Goal: Transaction & Acquisition: Purchase product/service

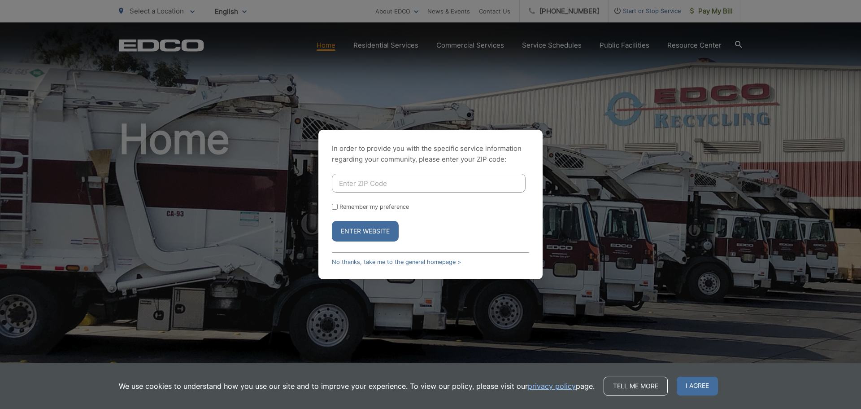
click at [439, 180] on input "Enter ZIP Code" at bounding box center [429, 183] width 194 height 19
type input "92021"
click at [345, 229] on button "Enter Website" at bounding box center [365, 231] width 67 height 21
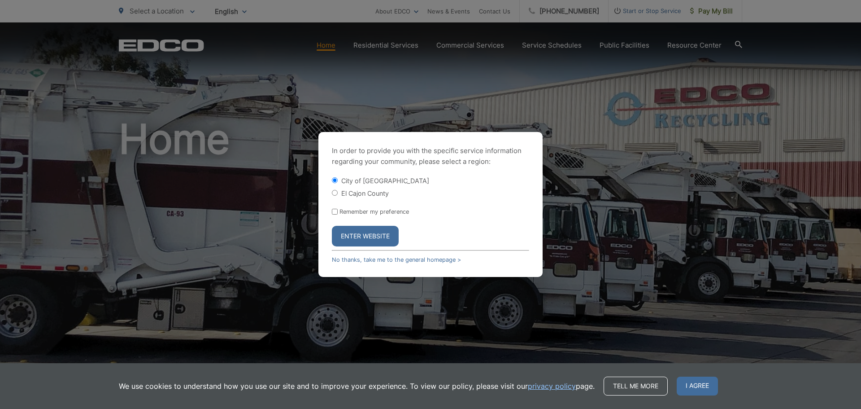
click at [382, 234] on button "Enter Website" at bounding box center [365, 236] width 67 height 21
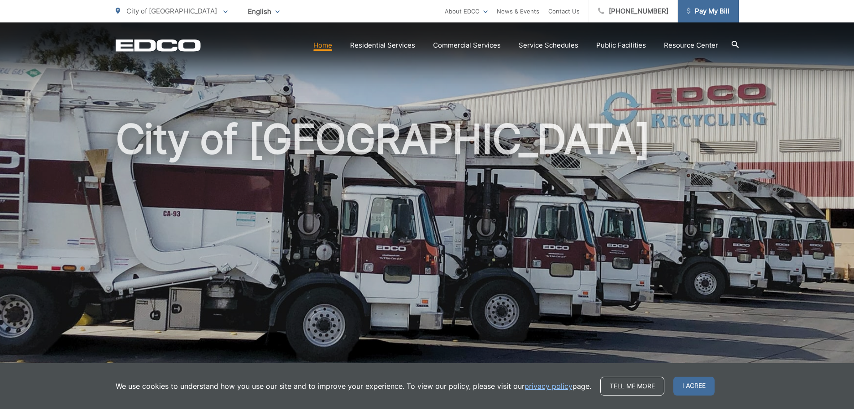
click at [708, 8] on span "Pay My Bill" at bounding box center [708, 11] width 43 height 11
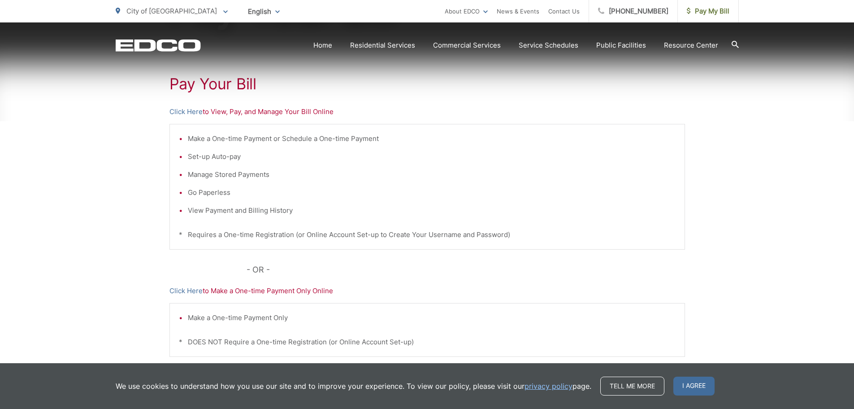
scroll to position [179, 0]
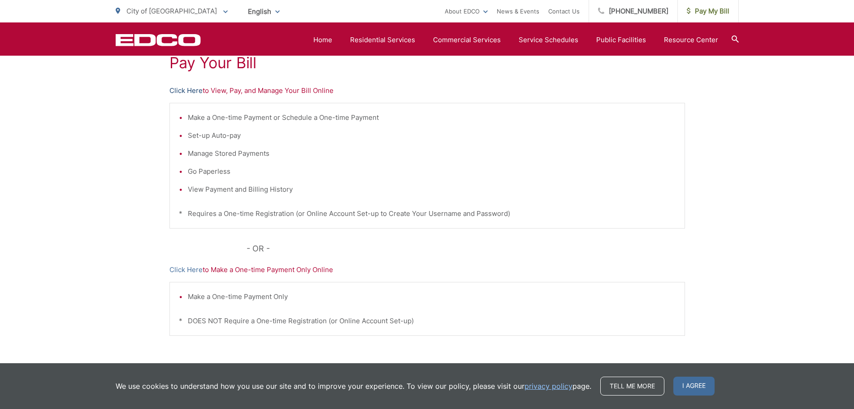
click at [191, 90] on link "Click Here" at bounding box center [186, 90] width 33 height 11
